Goal: Task Accomplishment & Management: Use online tool/utility

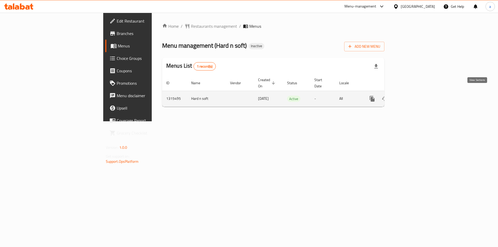
click at [413, 96] on icon "enhanced table" at bounding box center [410, 99] width 6 height 6
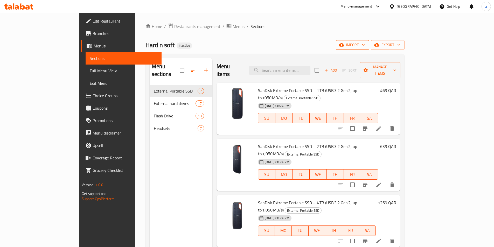
click at [365, 46] on span "import" at bounding box center [352, 45] width 25 height 6
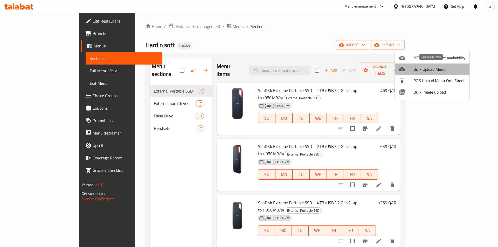
click at [440, 72] on span "Bulk Upload Menu" at bounding box center [440, 69] width 52 height 6
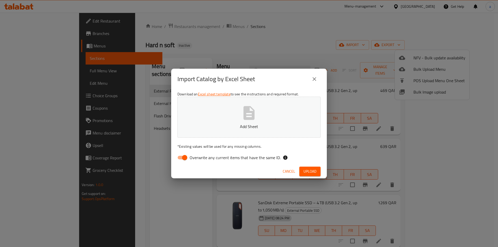
click at [186, 157] on input "Overwrite any current items that have the same ID." at bounding box center [185, 158] width 30 height 10
checkbox input "false"
click at [197, 123] on button "Add Sheet" at bounding box center [249, 117] width 143 height 41
click at [306, 171] on span "Upload" at bounding box center [310, 171] width 13 height 6
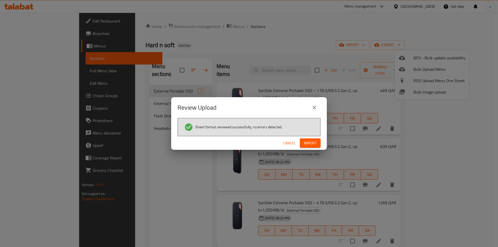
click at [311, 140] on span "Import" at bounding box center [310, 143] width 12 height 6
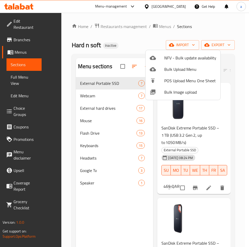
click at [128, 221] on div at bounding box center [124, 123] width 249 height 247
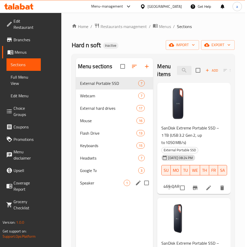
click at [106, 185] on span "Speaker" at bounding box center [102, 183] width 44 height 6
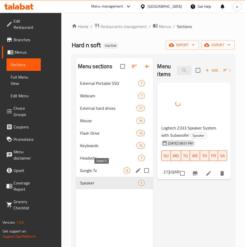
click at [98, 171] on span "Google Tv" at bounding box center [102, 170] width 44 height 6
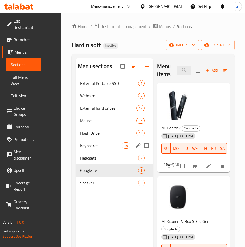
click at [100, 148] on span "Keyboards" at bounding box center [101, 145] width 42 height 6
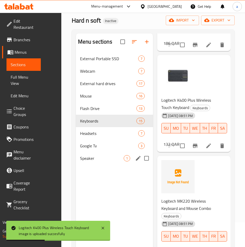
scroll to position [52, 0]
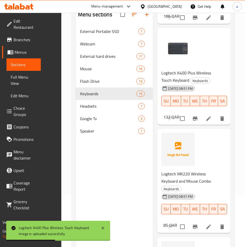
click at [186, 179] on span "Logitech MK220 Wireless Keyboard and Mouse Combo" at bounding box center [186, 177] width 50 height 15
copy h6 "Logitech MK220 Wireless Keyboard and Mouse Combo"
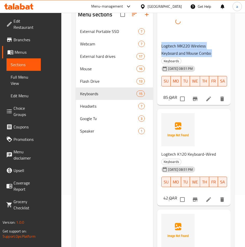
scroll to position [234, 0]
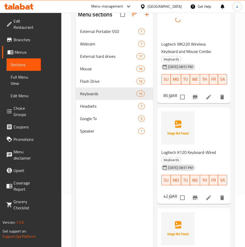
click at [186, 152] on span "Logitech K120 Keyboard-Wired" at bounding box center [188, 152] width 55 height 8
copy h6 "Logitech K120 Keyboard-Wired"
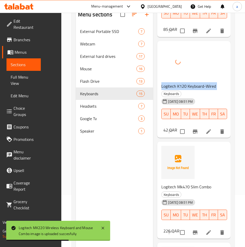
scroll to position [311, 0]
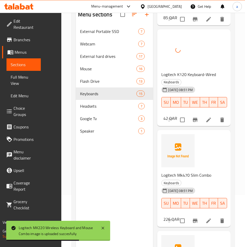
click at [192, 174] on span "Logitech Mk470 Slim Combo" at bounding box center [186, 175] width 50 height 8
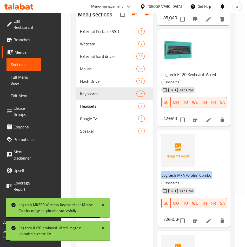
copy h6 "Logitech Mk470 Slim Combo"
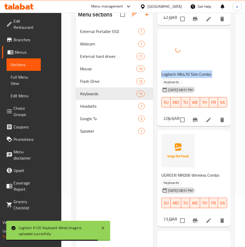
scroll to position [415, 0]
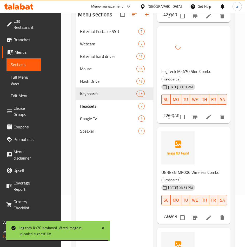
click at [196, 172] on span "UGREEN MK006 Wireless Combo" at bounding box center [190, 172] width 58 height 8
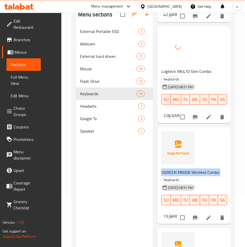
click at [196, 172] on span "UGREEN MK006 Wireless Combo" at bounding box center [190, 172] width 58 height 8
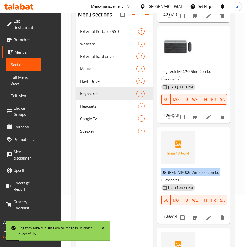
click at [195, 173] on span "UGREEN MK006 Wireless Combo" at bounding box center [190, 172] width 58 height 8
click at [183, 173] on span "UGREEN MK006 Wireless Combo" at bounding box center [190, 172] width 58 height 8
copy h6 "UGREEN MK006 Wireless Combo"
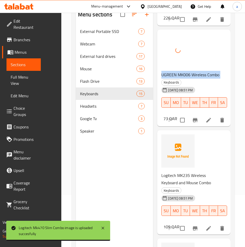
scroll to position [519, 0]
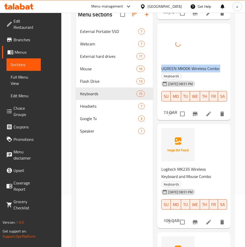
click at [183, 176] on span "Logitech MK235 Wireless Keyboard and Mouse Combo" at bounding box center [186, 172] width 50 height 15
click at [183, 175] on span "Logitech MK235 Wireless Keyboard and Mouse Combo" at bounding box center [186, 172] width 50 height 15
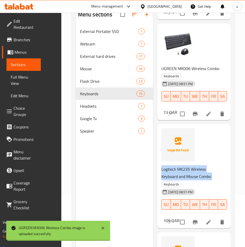
click at [183, 175] on span "Logitech MK235 Wireless Keyboard and Mouse Combo" at bounding box center [186, 172] width 50 height 15
copy h6 "Logitech MK235 Wireless Keyboard and Mouse Combo"
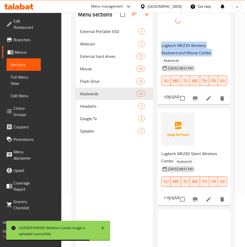
scroll to position [675, 0]
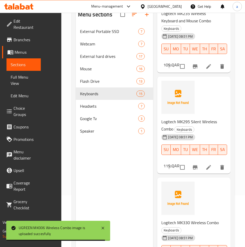
click at [183, 123] on span "Logitech MK295 Silent Wireless Combo" at bounding box center [189, 125] width 56 height 15
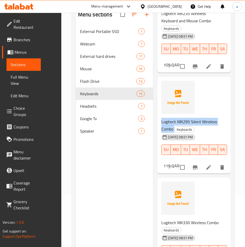
copy h6 "Logitech MK295 Silent Wireless Combo"
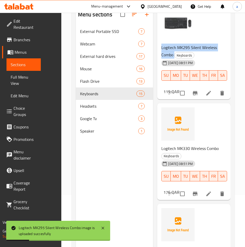
scroll to position [753, 0]
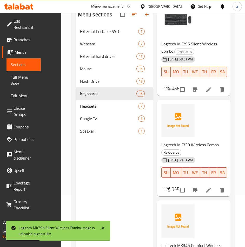
click at [181, 145] on span "Logitech MK330 Wireless Combo" at bounding box center [189, 145] width 57 height 8
copy h6 "Logitech MK330 Wireless Combo"
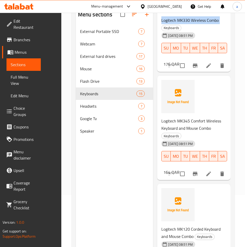
scroll to position [882, 0]
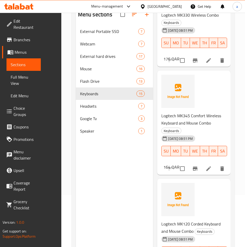
click at [186, 122] on span "Logitech MK345 Comfort Wireless Keyboard and Mouse Combo" at bounding box center [191, 119] width 60 height 15
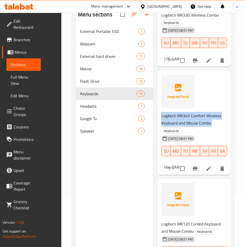
click at [186, 122] on span "Logitech MK345 Comfort Wireless Keyboard and Mouse Combo" at bounding box center [191, 119] width 60 height 15
copy h6 "Logitech MK345 Comfort Wireless Keyboard and Mouse Combo"
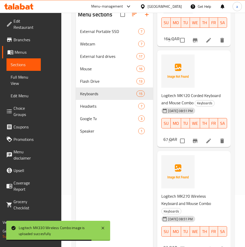
scroll to position [1012, 0]
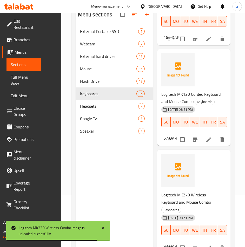
click at [176, 93] on span "Logitech MK120 Corded Keyboard and Mouse Combo" at bounding box center [190, 97] width 59 height 15
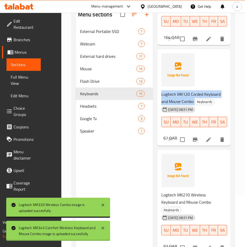
copy h6 "Logitech MK120 Corded Keyboard and Mouse Combo"
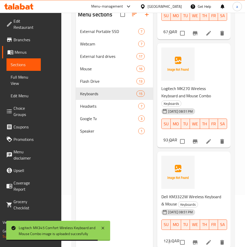
scroll to position [1090, 0]
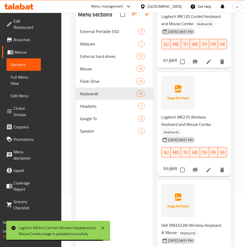
click at [177, 126] on span "Logitech MK270 Wireless Keyboard and Mouse Combo" at bounding box center [186, 120] width 50 height 15
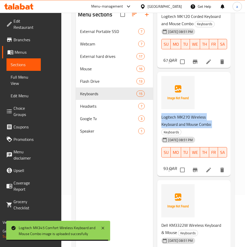
click at [177, 126] on span "Logitech MK270 Wireless Keyboard and Mouse Combo" at bounding box center [186, 120] width 50 height 15
copy h6 "Logitech MK270 Wireless Keyboard and Mouse Combo"
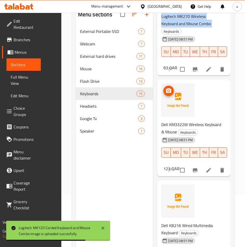
scroll to position [1194, 0]
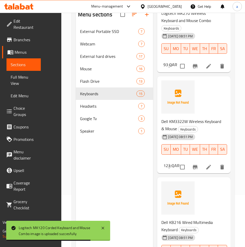
click at [177, 132] on span "Dell KM3322W Wireless Keyboard & Mouse" at bounding box center [191, 125] width 60 height 15
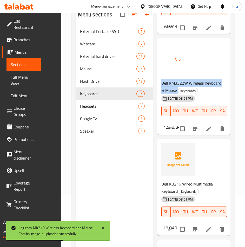
scroll to position [1298, 0]
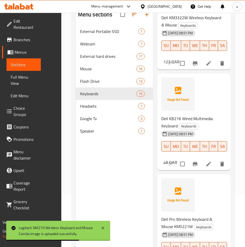
click at [178, 127] on span "Dell KB216 Wired Multimedia Keyboard" at bounding box center [186, 122] width 51 height 15
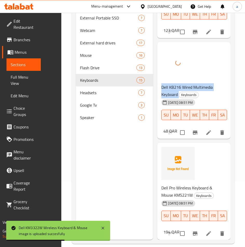
scroll to position [73, 0]
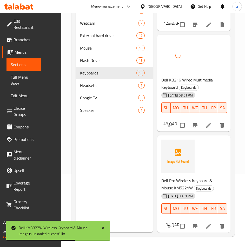
click at [180, 182] on span "Dell Pro Wireless Keyboard & Mouse KM5221W" at bounding box center [186, 184] width 51 height 15
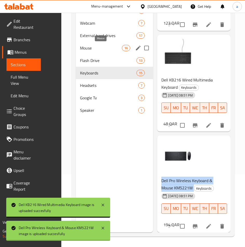
click at [108, 49] on span "Mouse" at bounding box center [101, 48] width 42 height 6
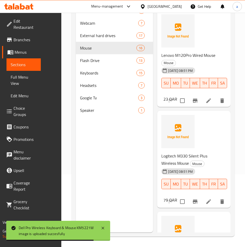
click at [183, 57] on span "Lenovo M120Pro Wired Mouse" at bounding box center [188, 55] width 54 height 8
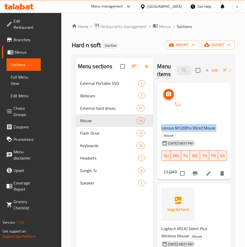
scroll to position [78, 0]
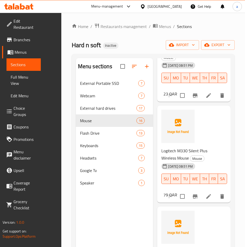
click at [182, 154] on span "Logitech M330 Silent Plus Wireless Mouse" at bounding box center [184, 154] width 46 height 15
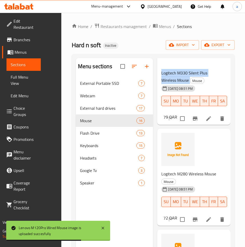
scroll to position [182, 0]
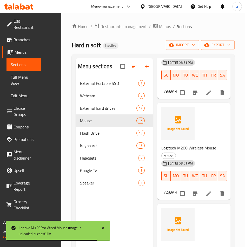
click at [188, 148] on span "Logitech M280 Wireless Mouse" at bounding box center [188, 148] width 55 height 8
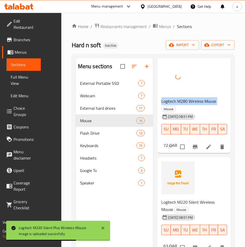
scroll to position [285, 0]
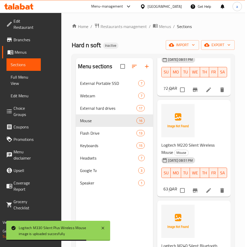
click at [188, 142] on span "Logitech M220 Silent Wireless Mouse" at bounding box center [187, 148] width 53 height 15
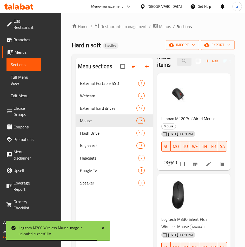
scroll to position [0, 0]
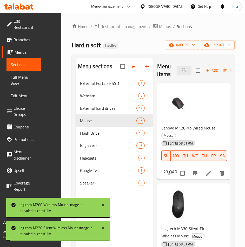
click at [192, 128] on span "Lenovo M120Pro Wired Mouse" at bounding box center [188, 128] width 54 height 8
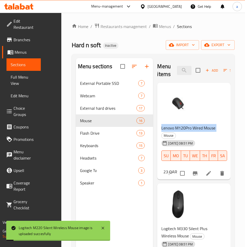
click at [192, 128] on span "Lenovo M120Pro Wired Mouse" at bounding box center [188, 128] width 54 height 8
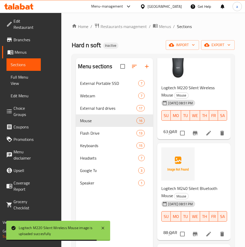
scroll to position [389, 0]
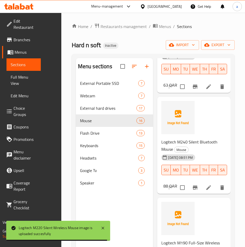
click at [185, 143] on span "Logitech M240 Silent Bluetooth Mouse" at bounding box center [189, 145] width 56 height 15
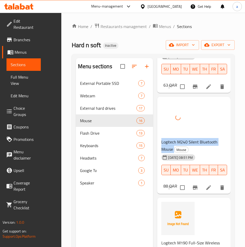
scroll to position [467, 0]
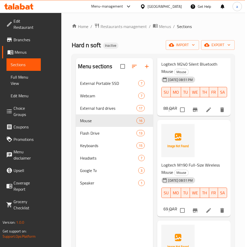
click at [184, 168] on span "Logitech M190 Full-Size Wireless Mouse" at bounding box center [190, 168] width 58 height 15
click at [184, 167] on span "Logitech M190 Full-Size Wireless Mouse" at bounding box center [190, 168] width 58 height 15
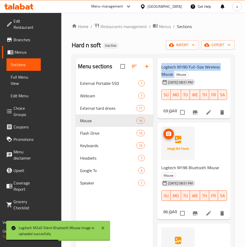
scroll to position [571, 0]
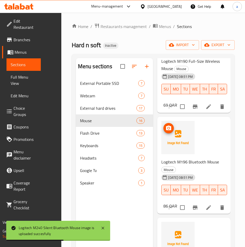
click at [185, 160] on span "Logitech M196 Bluetooth Mouse" at bounding box center [190, 162] width 58 height 8
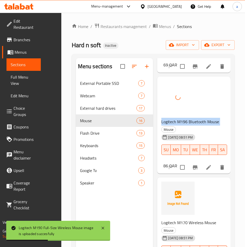
scroll to position [649, 0]
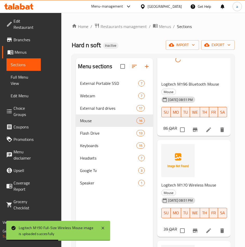
click at [181, 186] on span "Logitech M170 Wireless Mouse" at bounding box center [188, 185] width 55 height 8
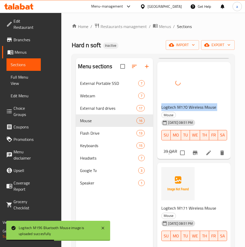
scroll to position [779, 0]
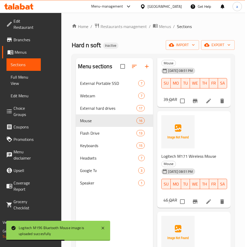
click at [179, 157] on span "Logitech M171 Wireless Mouse" at bounding box center [188, 156] width 55 height 8
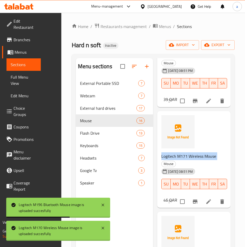
click at [179, 157] on span "Logitech M171 Wireless Mouse" at bounding box center [188, 156] width 55 height 8
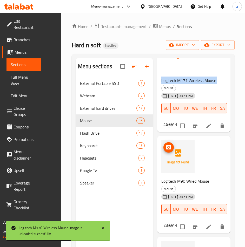
scroll to position [856, 0]
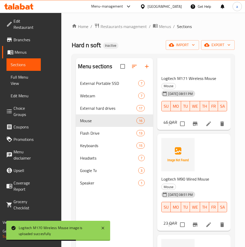
click at [185, 181] on span "Logitech M90 Wired Mouse" at bounding box center [185, 179] width 48 height 8
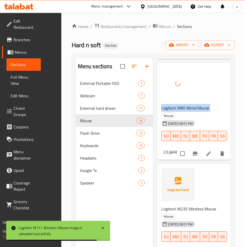
scroll to position [960, 0]
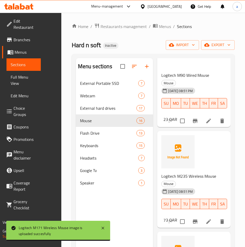
click at [191, 178] on span "Logitech M235 Wireless Mouse" at bounding box center [188, 176] width 55 height 8
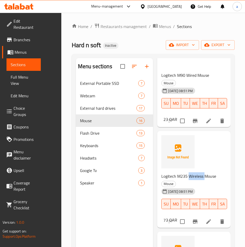
click at [191, 178] on span "Logitech M235 Wireless Mouse" at bounding box center [188, 176] width 55 height 8
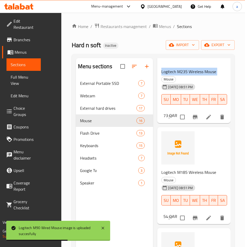
scroll to position [1090, 0]
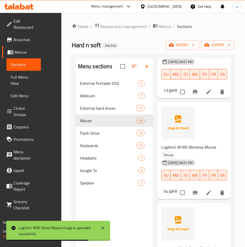
click at [199, 152] on h6 "Logitech M185 Wireless Mouse Mouse" at bounding box center [191, 151] width 61 height 15
click at [200, 148] on span "Logitech M185 Wireless Mouse" at bounding box center [188, 147] width 55 height 8
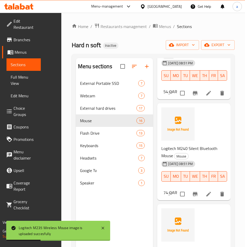
scroll to position [1194, 0]
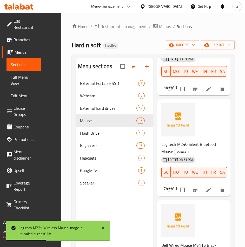
click at [188, 144] on span "Logitech M240 Silent Bluetooth Mouse" at bounding box center [189, 147] width 56 height 15
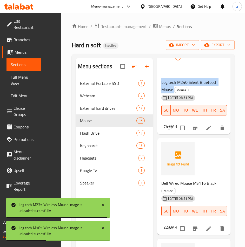
scroll to position [1298, 0]
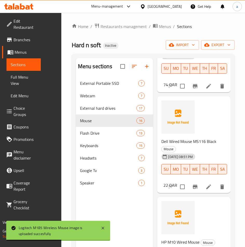
click at [192, 140] on span "Dell Wired Mouse MS116 Black" at bounding box center [188, 142] width 55 height 8
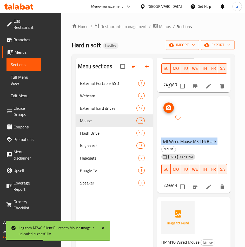
scroll to position [1376, 0]
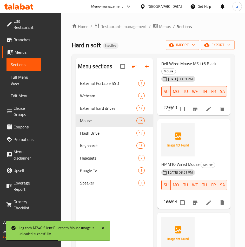
click at [185, 166] on span "HP M10 Wired Mouse" at bounding box center [180, 164] width 38 height 8
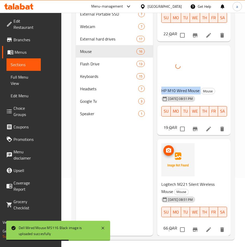
scroll to position [73, 0]
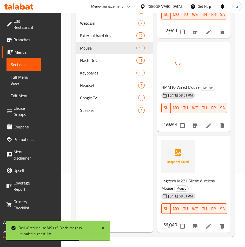
click at [194, 181] on h6 "Logitech M221 Silent Wireless Mouse Mouse" at bounding box center [191, 184] width 61 height 15
click at [195, 178] on span "Logitech M221 Silent Wireless Mouse" at bounding box center [187, 184] width 53 height 15
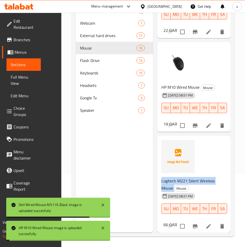
click at [195, 178] on span "Logitech M221 Silent Wireless Mouse" at bounding box center [187, 184] width 53 height 15
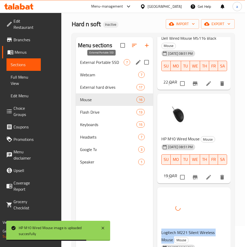
scroll to position [21, 0]
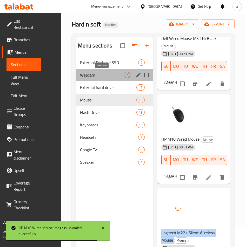
click at [106, 77] on span "Webcam" at bounding box center [102, 75] width 44 height 6
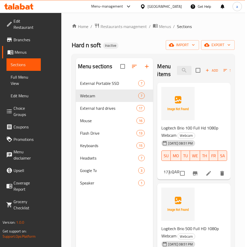
click at [181, 128] on span "Logitech Brio 100 Full Hd 1080p Webcam" at bounding box center [189, 131] width 57 height 15
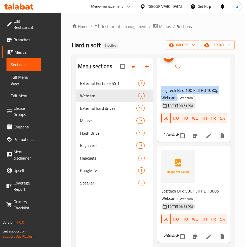
scroll to position [78, 0]
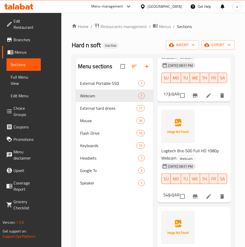
click at [187, 148] on span "Logitech Brio 500 Full HD 1080p Webcam" at bounding box center [189, 154] width 57 height 15
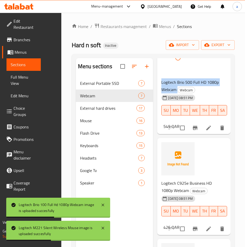
scroll to position [156, 0]
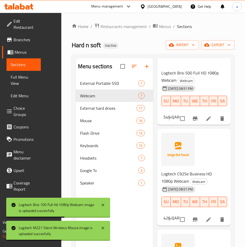
click at [178, 175] on span "Logitech C925e Business HD 1080p Webcam" at bounding box center [186, 177] width 50 height 15
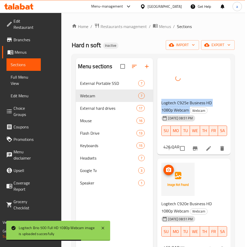
scroll to position [234, 0]
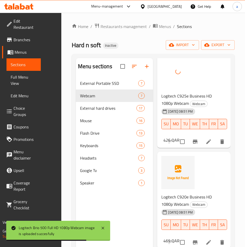
click at [176, 199] on span "Logitech C920e Business HD 1080p Webcam" at bounding box center [186, 200] width 50 height 15
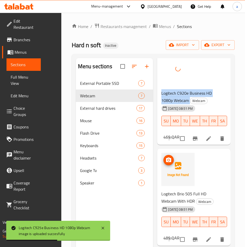
scroll to position [389, 0]
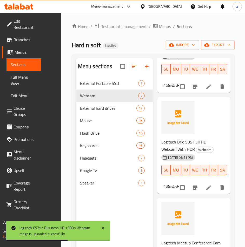
click at [179, 147] on span "Logitech Brio 505 Full HD Webcam With HDR" at bounding box center [183, 145] width 45 height 15
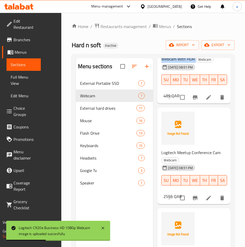
scroll to position [484, 0]
click at [184, 149] on span "Logitech Meetup Conference Cam" at bounding box center [190, 153] width 59 height 8
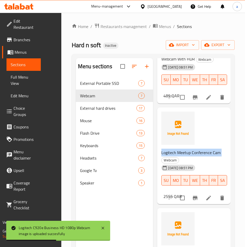
click at [184, 149] on span "Logitech Meetup Conference Cam" at bounding box center [190, 153] width 59 height 8
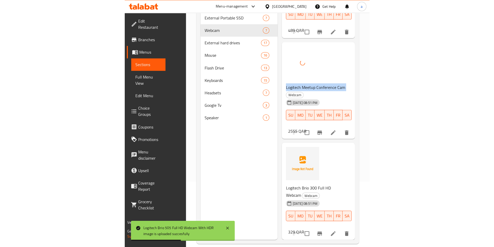
scroll to position [73, 0]
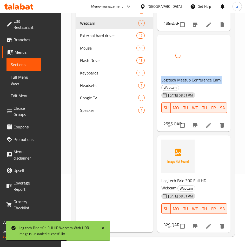
click at [173, 178] on span "Logitech Brio 300 Full HD Webcam" at bounding box center [183, 184] width 45 height 15
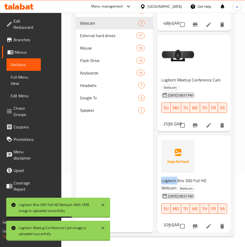
click at [173, 178] on span "Logitech Brio 300 Full HD Webcam" at bounding box center [183, 184] width 45 height 15
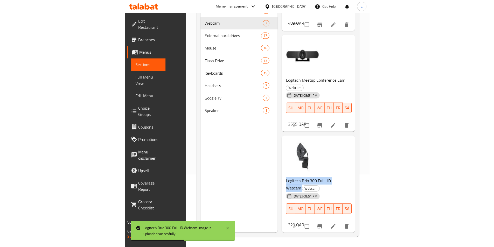
scroll to position [108, 0]
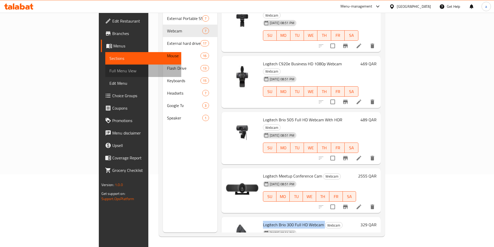
click at [110, 72] on span "Full Menu View" at bounding box center [144, 71] width 68 height 6
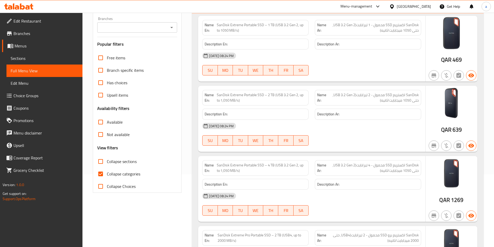
click at [124, 162] on span "Collapse sections" at bounding box center [122, 162] width 30 height 6
click at [107, 162] on input "Collapse sections" at bounding box center [100, 161] width 12 height 12
checkbox input "true"
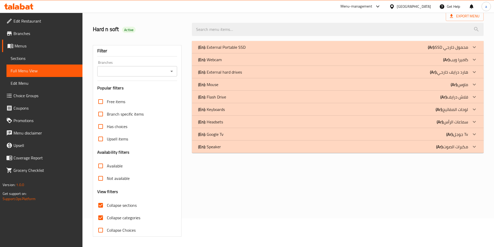
scroll to position [29, 0]
click at [238, 59] on div "(En): Webcam (Ar): كاميرا ويب" at bounding box center [333, 60] width 270 height 6
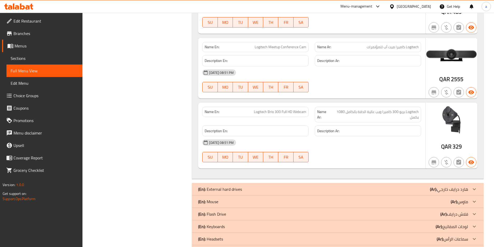
scroll to position [452, 0]
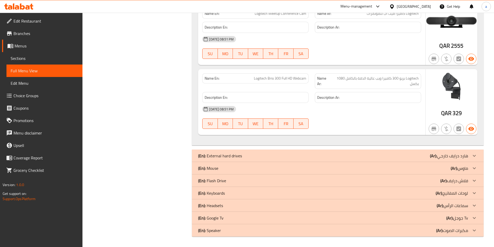
click at [227, 234] on div "(En): Speaker (Ar): مكبرات الصوت" at bounding box center [333, 231] width 270 height 6
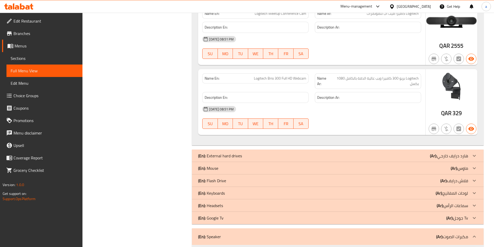
click at [228, 221] on div "(En): Google Tv (Ar): جوجل Tv" at bounding box center [333, 218] width 270 height 6
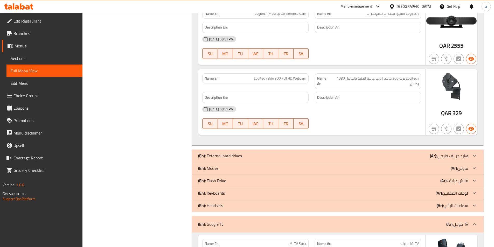
click at [227, 195] on div "(En): Keyboards (Ar): لوحات المفاتيح" at bounding box center [333, 193] width 270 height 6
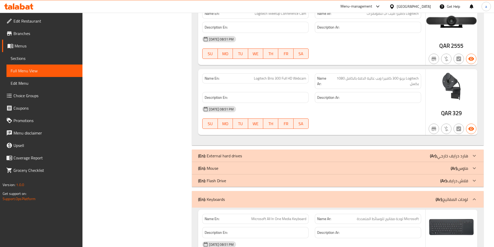
click at [229, 169] on div "(En): Mouse (Ar): ماوس" at bounding box center [333, 168] width 270 height 6
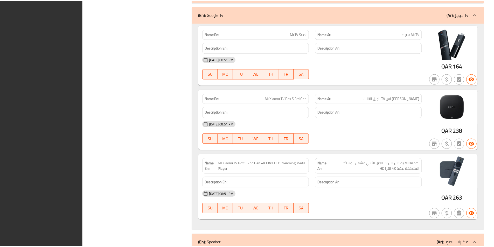
scroll to position [2809, 0]
